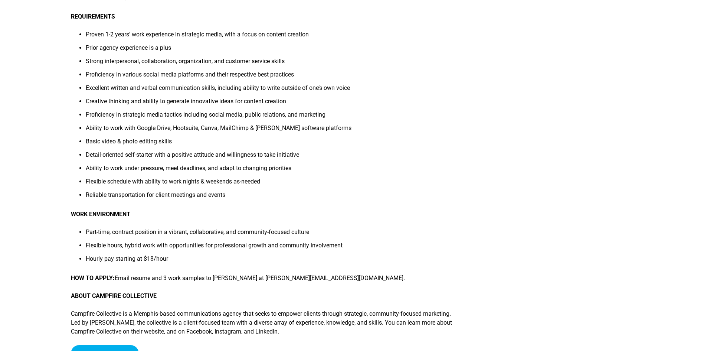
scroll to position [163, 0]
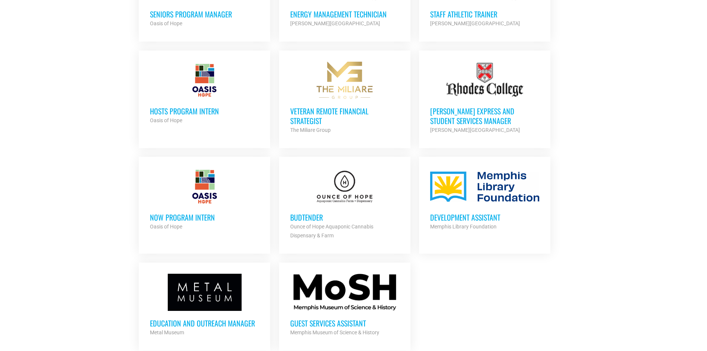
scroll to position [779, 0]
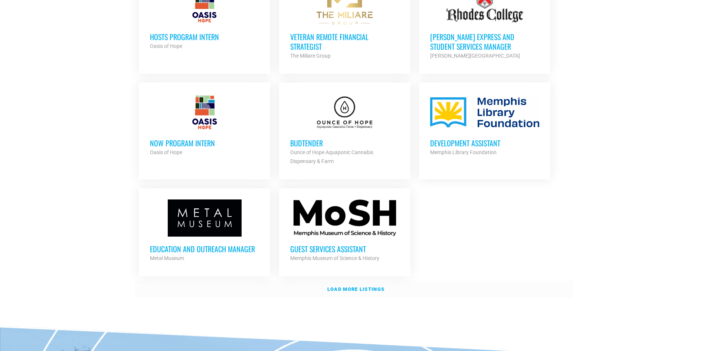
click at [371, 286] on strong "Load more listings" at bounding box center [355, 289] width 57 height 6
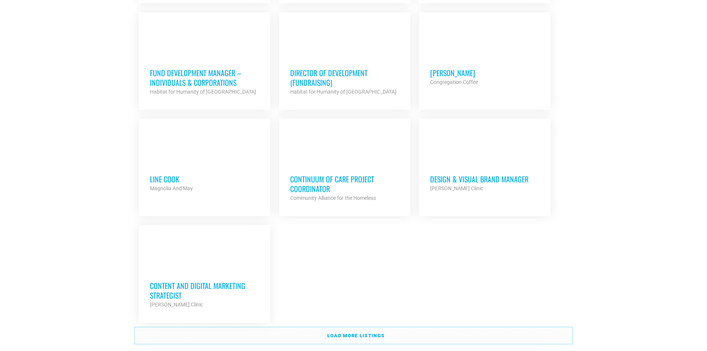
scroll to position [1522, 0]
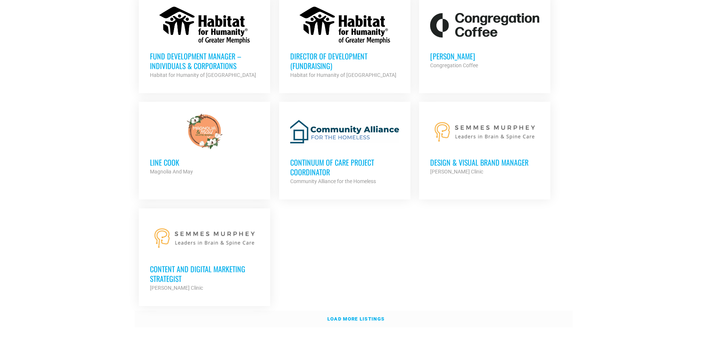
click at [338, 311] on link "Load more listings" at bounding box center [354, 318] width 438 height 17
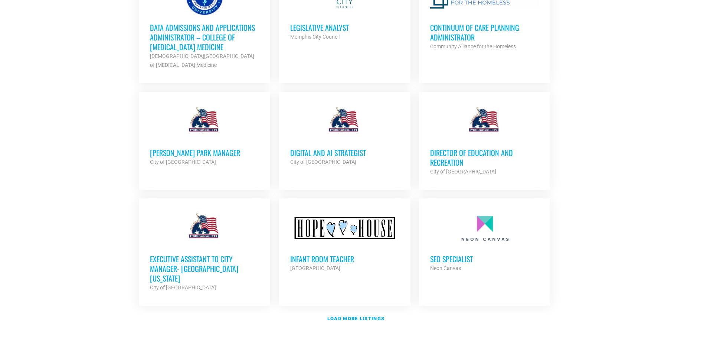
scroll to position [2227, 0]
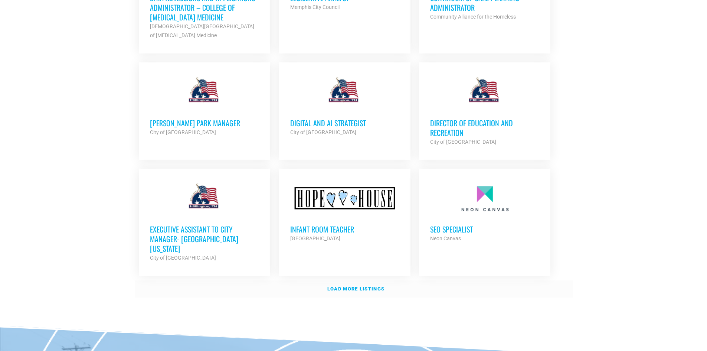
click at [372, 286] on strong "Load more listings" at bounding box center [355, 289] width 57 height 6
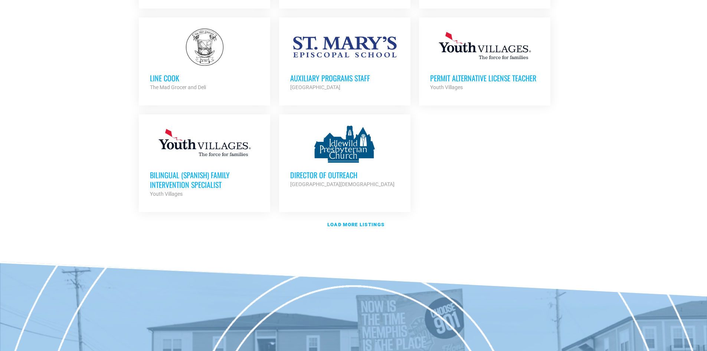
scroll to position [3006, 0]
click at [384, 216] on link "Load more listings" at bounding box center [354, 224] width 438 height 17
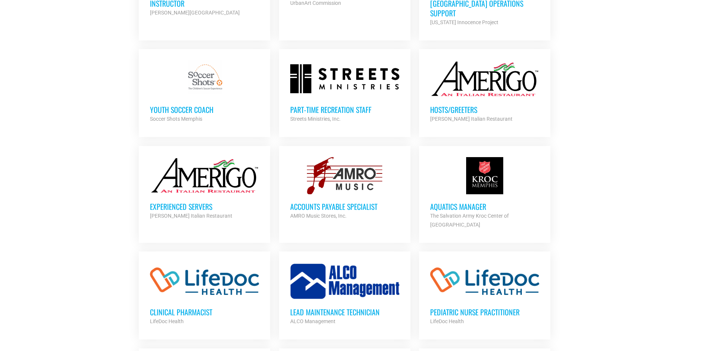
scroll to position [3077, 0]
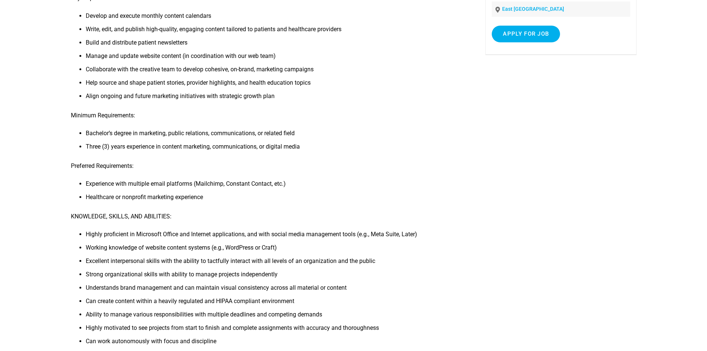
scroll to position [111, 0]
